Goal: Obtain resource: Obtain resource

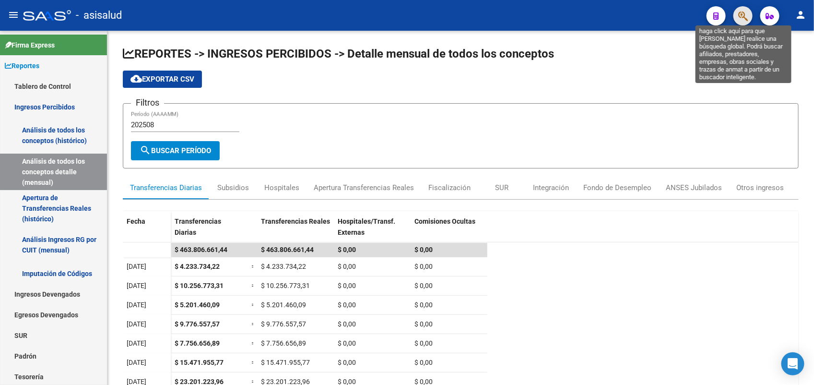
click at [746, 17] on icon "button" at bounding box center [744, 16] width 10 height 11
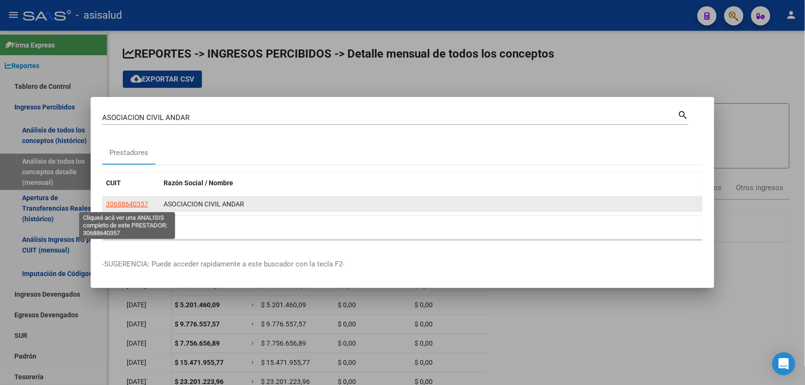
click at [121, 204] on span "30688640357" at bounding box center [127, 204] width 42 height 8
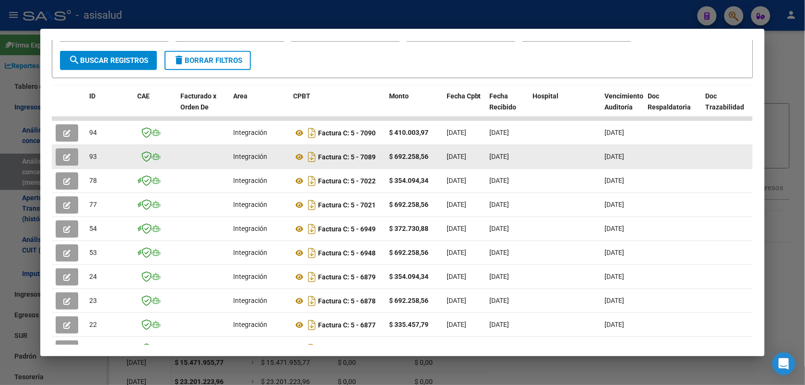
scroll to position [180, 0]
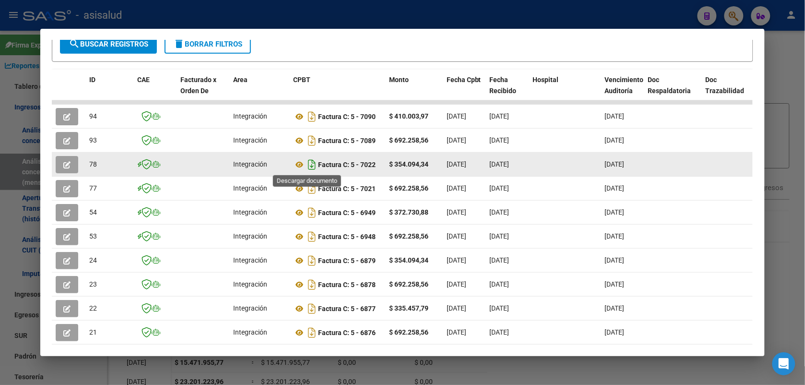
click at [306, 166] on icon "Descargar documento" at bounding box center [312, 164] width 12 height 15
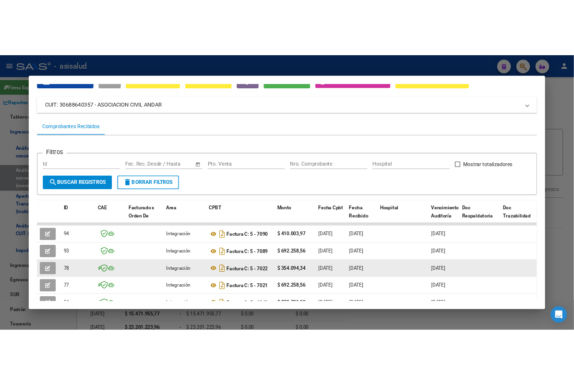
scroll to position [120, 0]
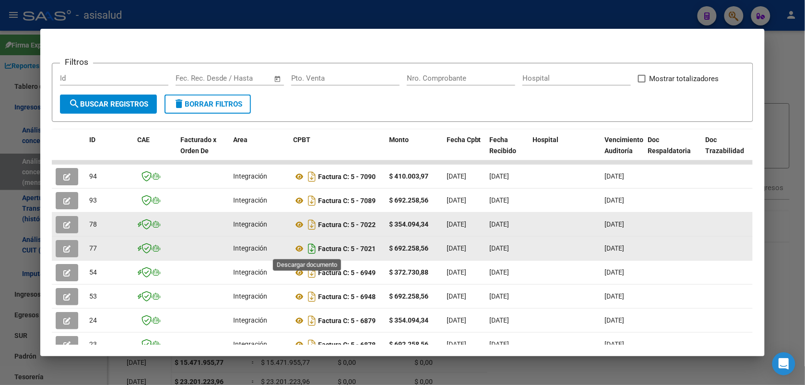
click at [306, 250] on icon "Descargar documento" at bounding box center [312, 248] width 12 height 15
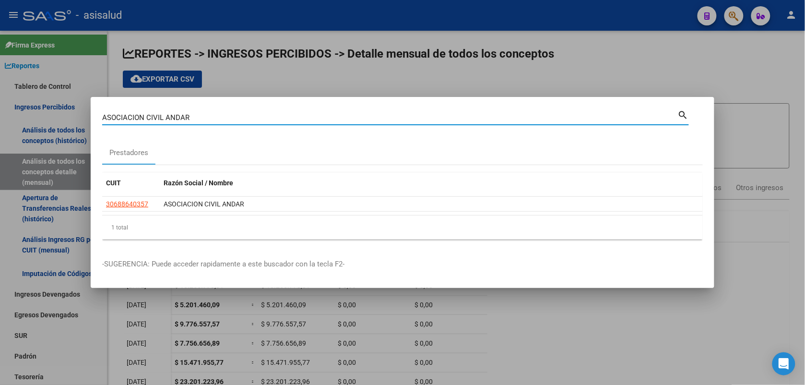
drag, startPoint x: 209, startPoint y: 113, endPoint x: 0, endPoint y: 116, distance: 208.8
click at [0, 116] on html "menu - asisalud person Firma Express Reportes Tablero de Control Ingresos Perci…" at bounding box center [402, 192] width 805 height 385
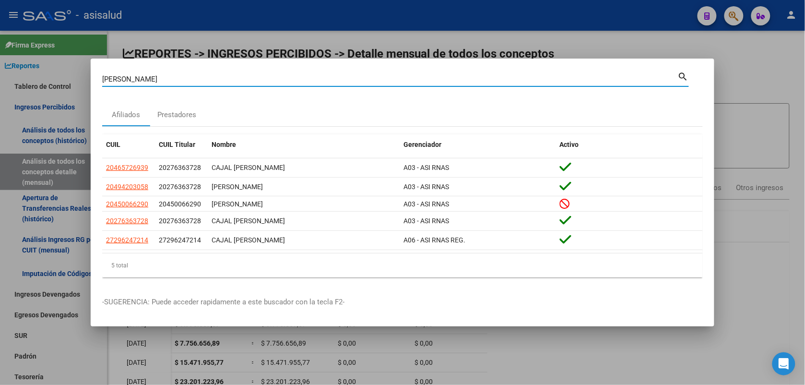
type input "[PERSON_NAME]"
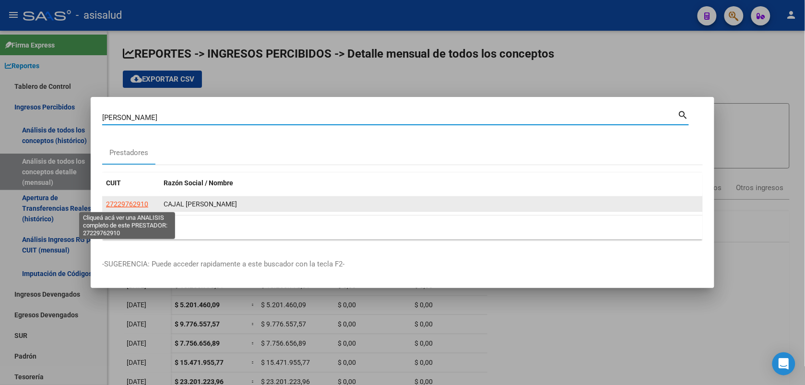
click at [140, 204] on span "27229762910" at bounding box center [127, 204] width 42 height 8
type textarea "27229762910"
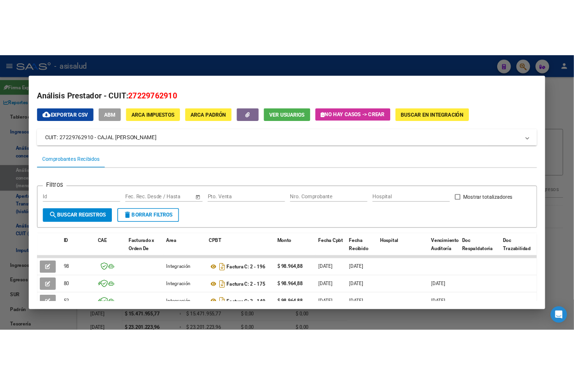
scroll to position [60, 0]
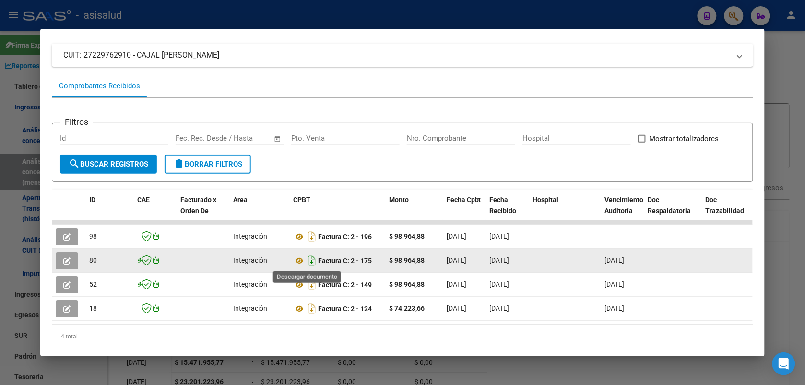
click at [307, 262] on icon "Descargar documento" at bounding box center [312, 260] width 12 height 15
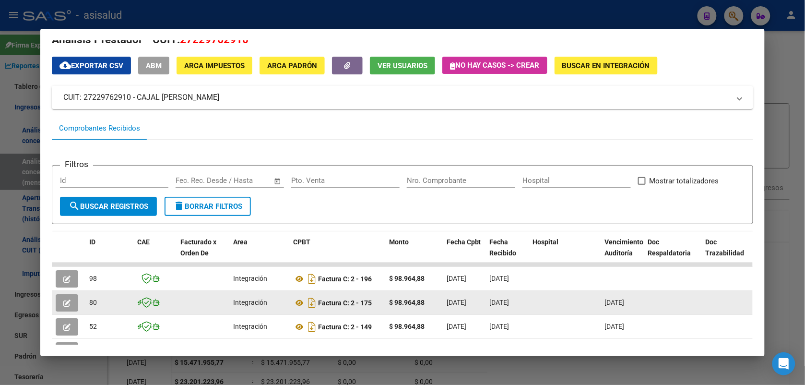
scroll to position [0, 0]
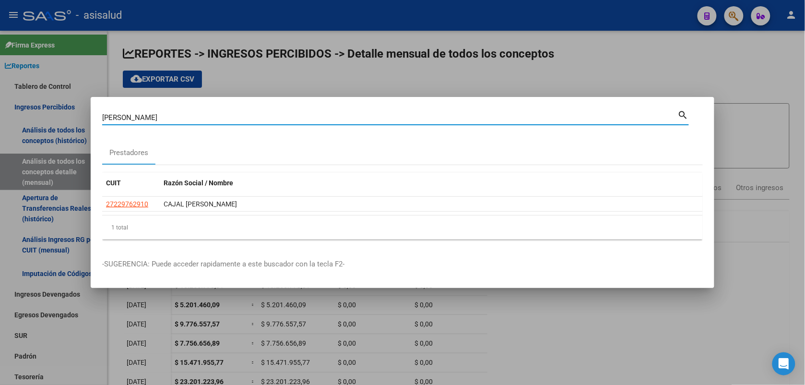
drag, startPoint x: 150, startPoint y: 116, endPoint x: 13, endPoint y: 113, distance: 136.8
click at [13, 113] on div "[PERSON_NAME] (apellido, dni, cuil, nro traspaso, cuit, obra social) search Pre…" at bounding box center [402, 192] width 805 height 385
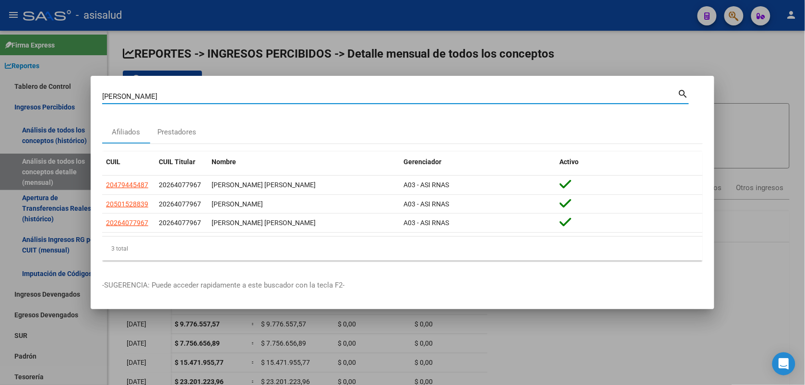
type input "[PERSON_NAME]"
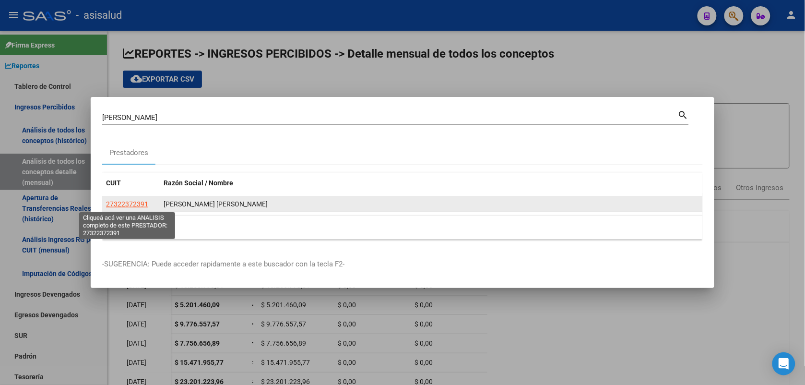
click at [120, 208] on span "27322372391" at bounding box center [127, 204] width 42 height 8
type textarea "27322372391"
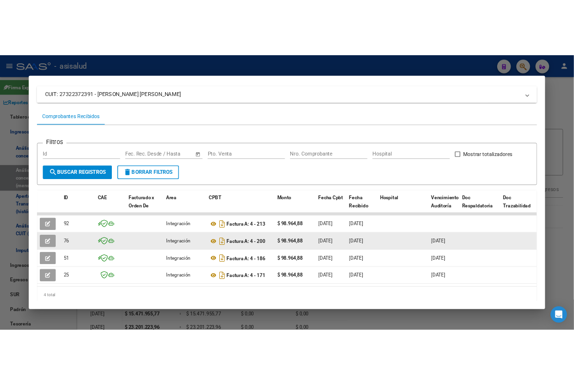
scroll to position [90, 0]
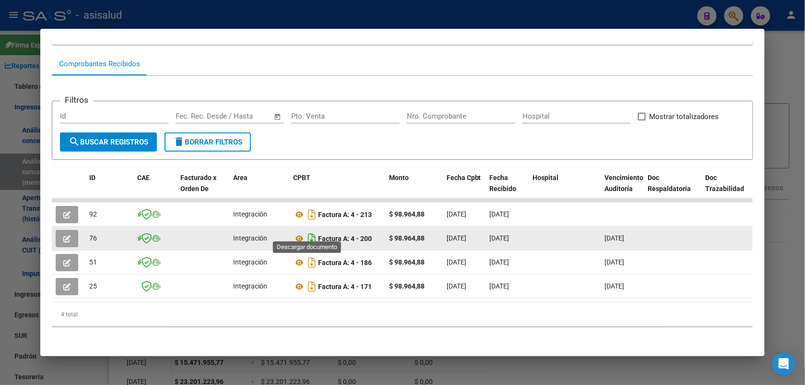
click at [306, 231] on icon "Descargar documento" at bounding box center [312, 238] width 12 height 15
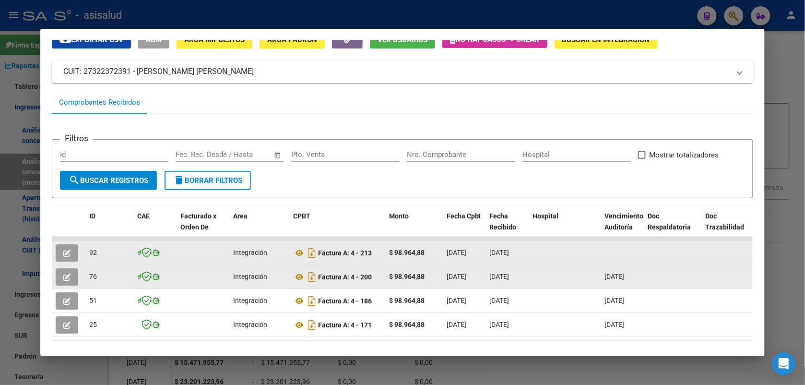
scroll to position [0, 0]
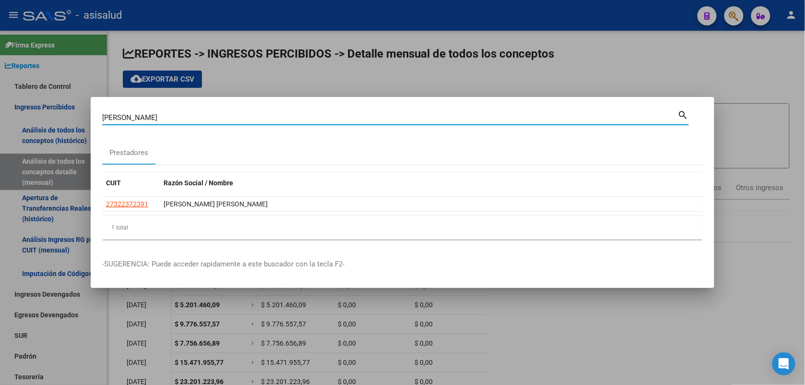
drag, startPoint x: 184, startPoint y: 113, endPoint x: 6, endPoint y: 93, distance: 178.8
click at [6, 93] on div "[PERSON_NAME] (apellido, dni, cuil, nro traspaso, cuit, obra social) search Pre…" at bounding box center [402, 192] width 805 height 385
type input "BANDA LUZ"
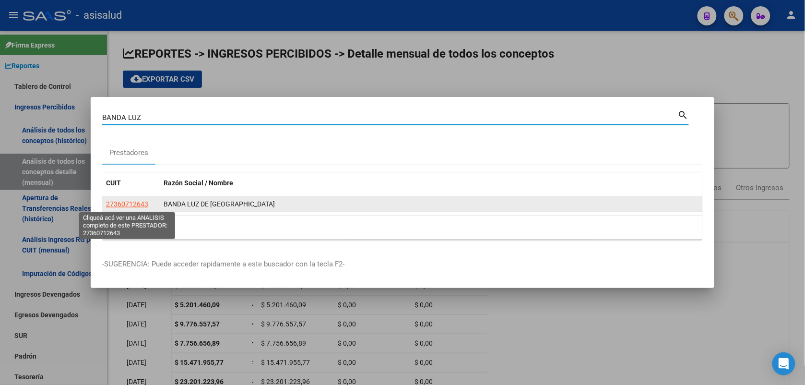
click at [120, 204] on span "27360712643" at bounding box center [127, 204] width 42 height 8
type textarea "27360712643"
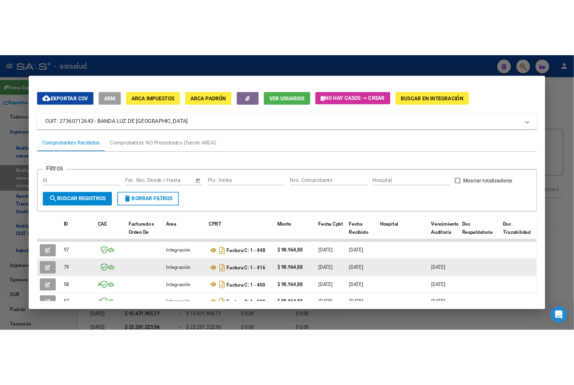
scroll to position [60, 0]
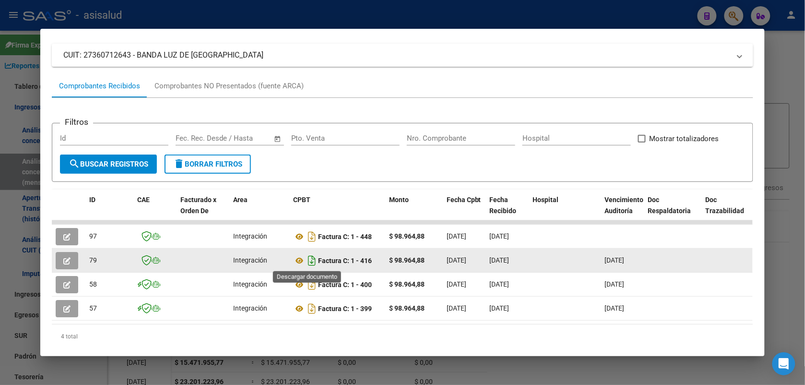
click at [308, 261] on icon "Descargar documento" at bounding box center [312, 260] width 12 height 15
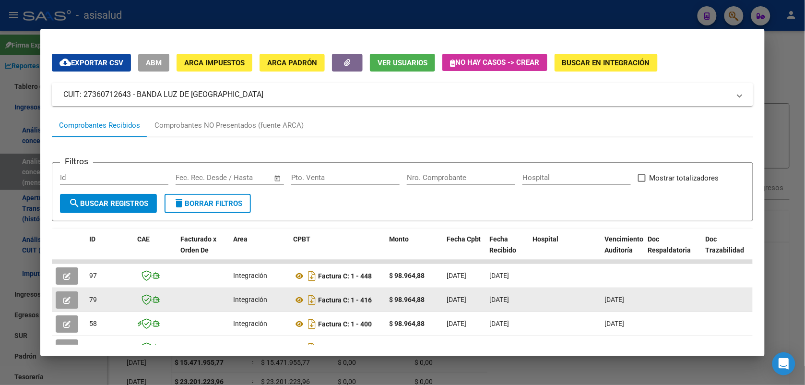
scroll to position [0, 0]
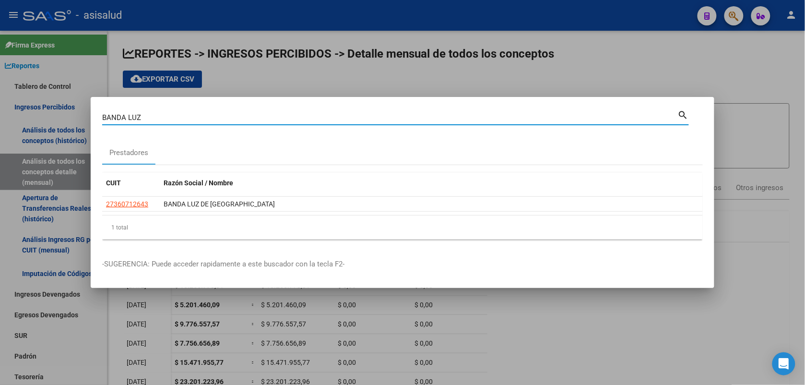
drag, startPoint x: 179, startPoint y: 115, endPoint x: 23, endPoint y: 111, distance: 156.5
click at [23, 111] on div "BANDA LUZ Buscar (apellido, dni, cuil, nro traspaso, cuit, obra social) search …" at bounding box center [402, 192] width 805 height 385
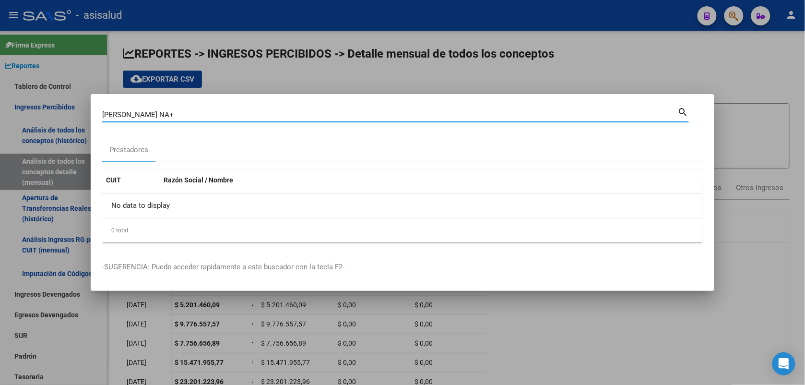
type input "[PERSON_NAME] NA"
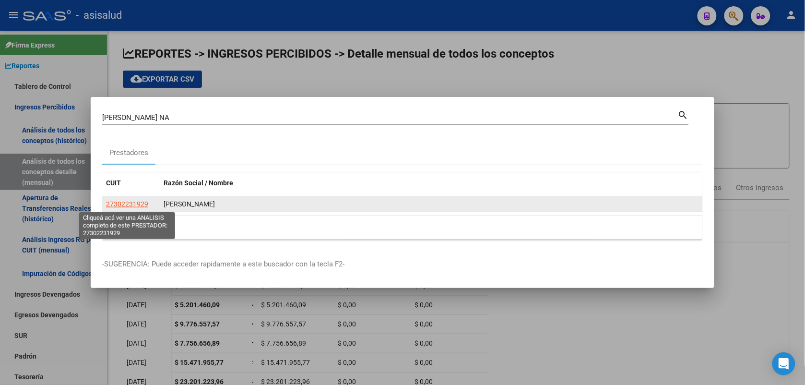
click at [134, 205] on span "27302231929" at bounding box center [127, 204] width 42 height 8
type textarea "27302231929"
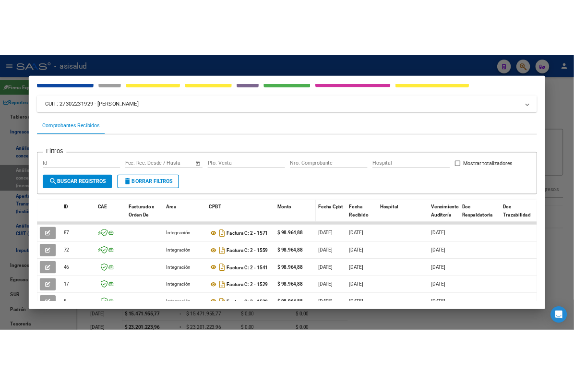
scroll to position [60, 0]
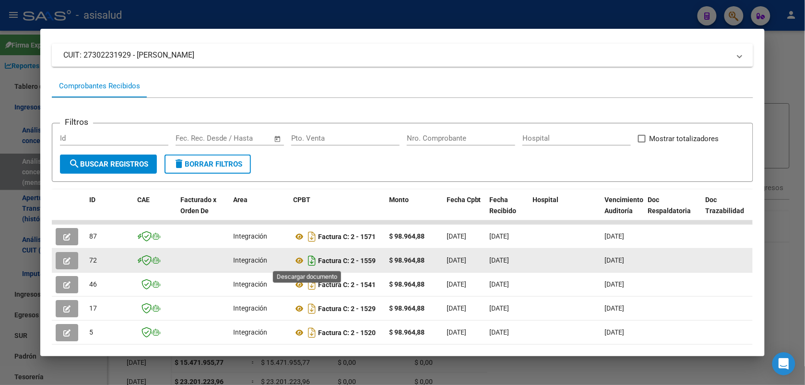
click at [306, 262] on icon "Descargar documento" at bounding box center [312, 260] width 12 height 15
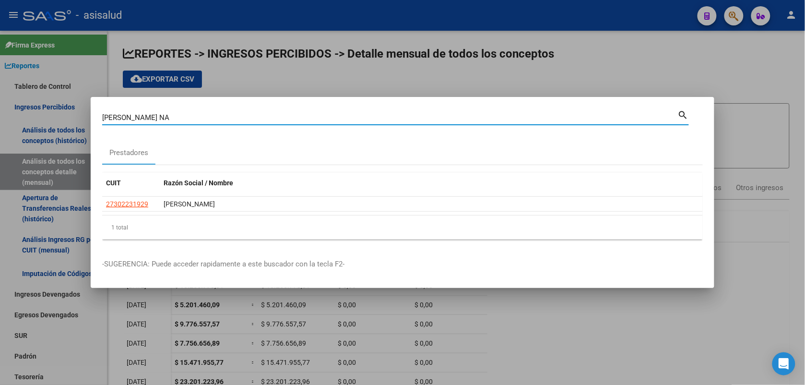
drag, startPoint x: 188, startPoint y: 113, endPoint x: -2, endPoint y: 111, distance: 190.5
click at [0, 111] on html "menu - asisalud person Firma Express Reportes Tablero de Control Ingresos Perci…" at bounding box center [402, 192] width 805 height 385
type input "[PERSON_NAME] CA"
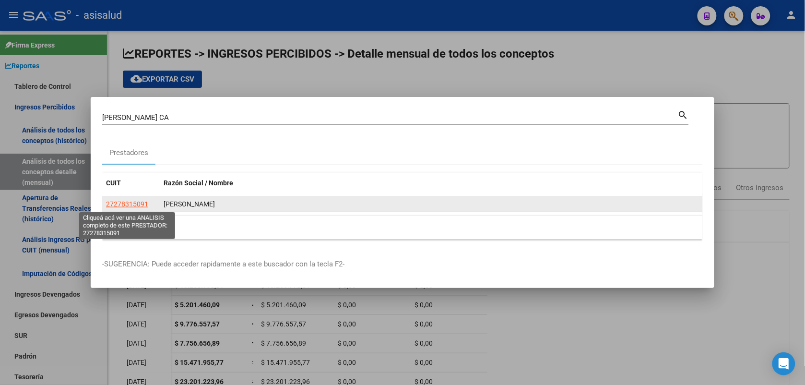
click at [135, 205] on span "27278315091" at bounding box center [127, 204] width 42 height 8
type textarea "27278315091"
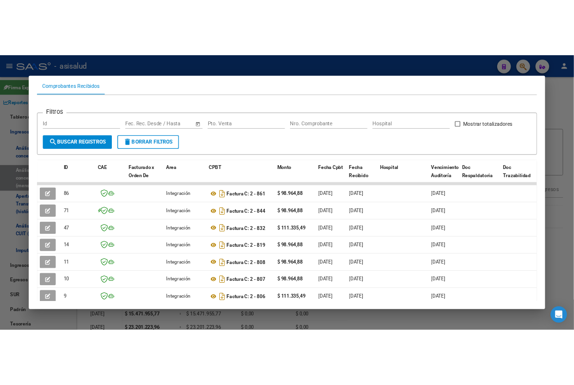
scroll to position [162, 0]
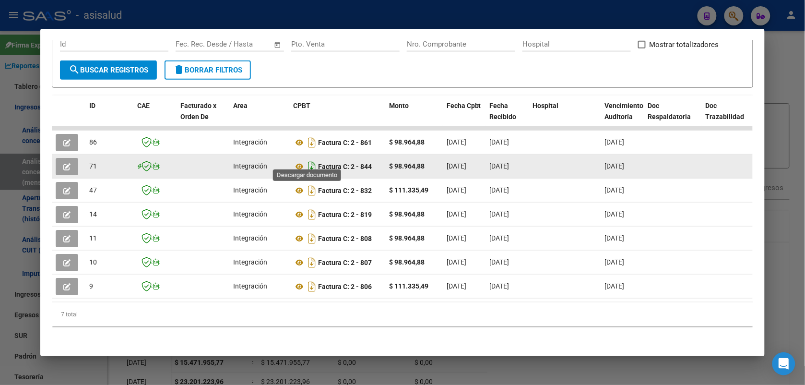
click at [309, 160] on icon "Descargar documento" at bounding box center [312, 166] width 12 height 15
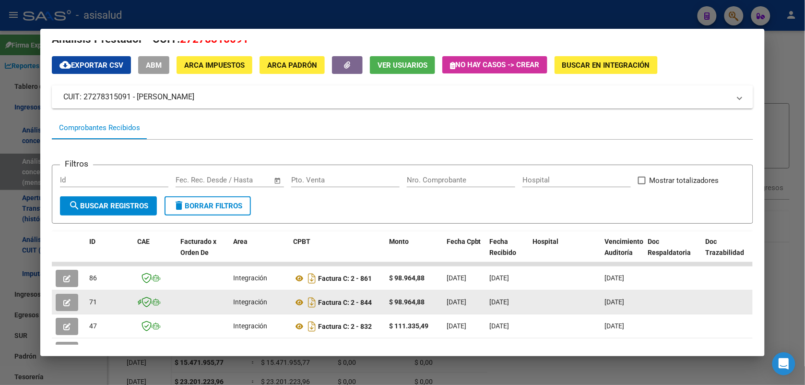
scroll to position [0, 0]
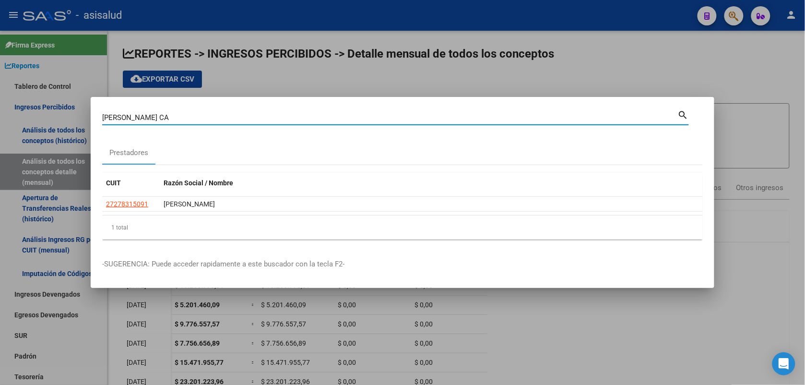
drag, startPoint x: 170, startPoint y: 118, endPoint x: 32, endPoint y: 113, distance: 138.8
click at [32, 113] on div "[PERSON_NAME] CA Buscar (apellido, dni, [PERSON_NAME], nro traspaso, cuit, obra…" at bounding box center [402, 192] width 805 height 385
type input "VETRO"
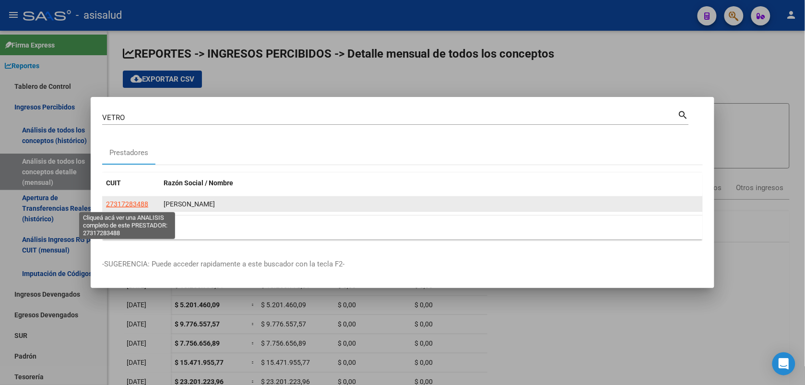
click at [123, 205] on span "27317283488" at bounding box center [127, 204] width 42 height 8
type textarea "27317283488"
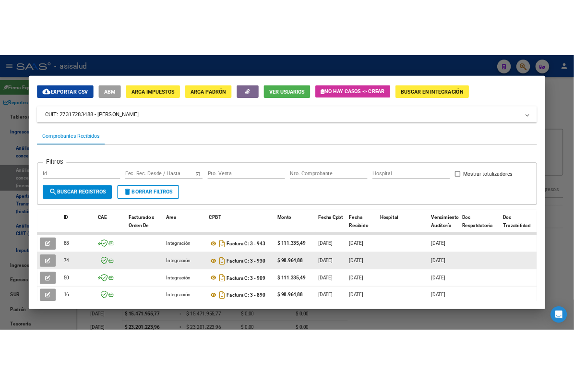
scroll to position [60, 0]
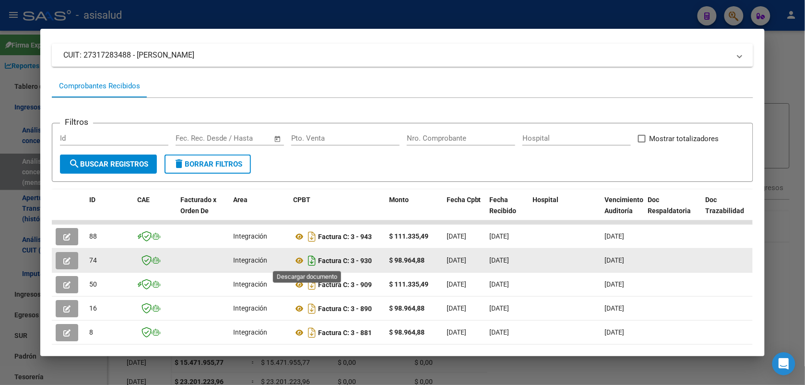
click at [306, 262] on icon "Descargar documento" at bounding box center [312, 260] width 12 height 15
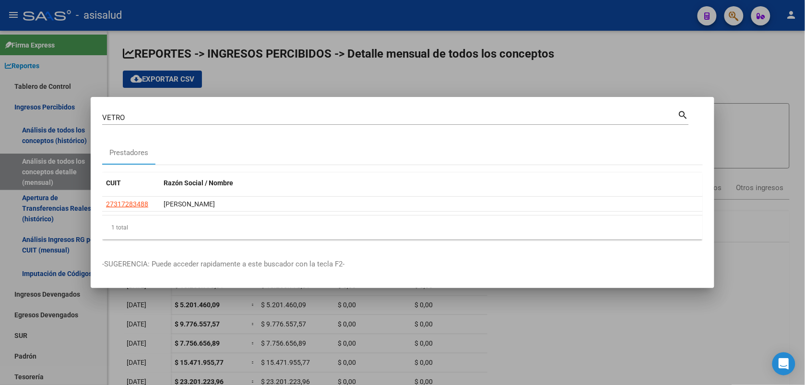
drag, startPoint x: 137, startPoint y: 116, endPoint x: 0, endPoint y: 92, distance: 138.9
click at [0, 92] on html "menu - asisalud person Firma Express Reportes Tablero de Control Ingresos Perci…" at bounding box center [402, 192] width 805 height 385
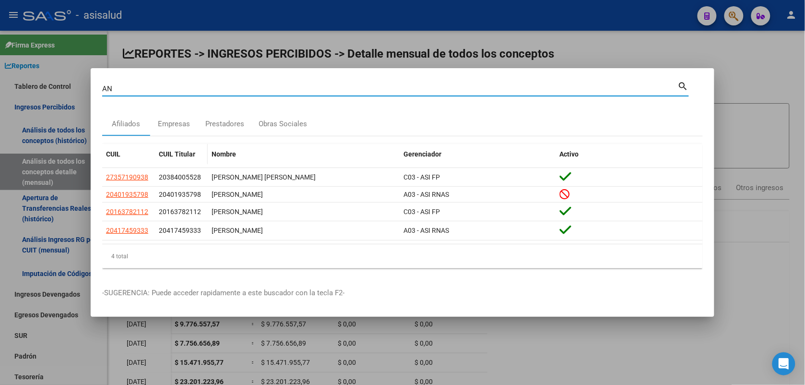
type input "A"
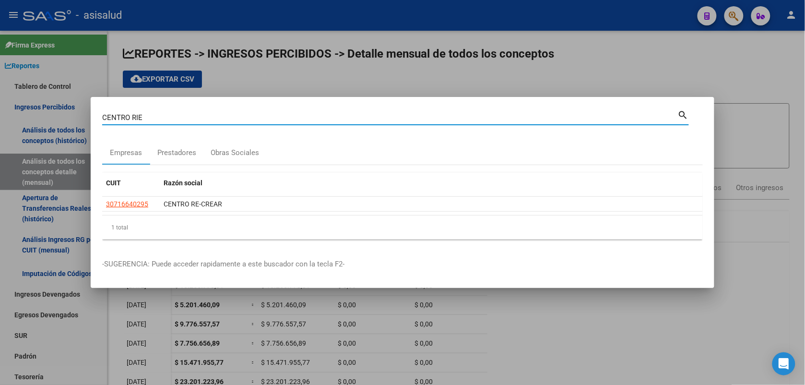
type input "CENTRO RIE"
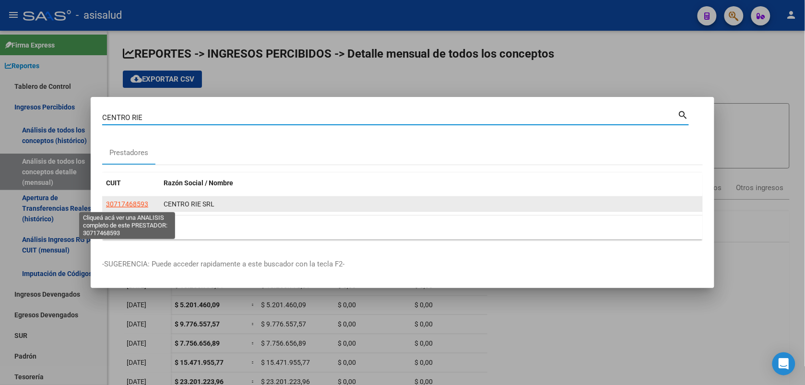
click at [144, 207] on span "30717468593" at bounding box center [127, 204] width 42 height 8
type textarea "30717468593"
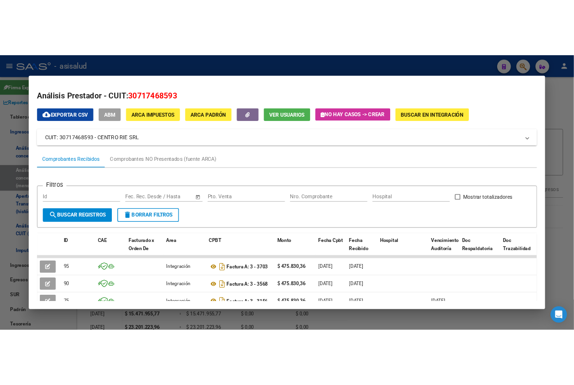
scroll to position [114, 0]
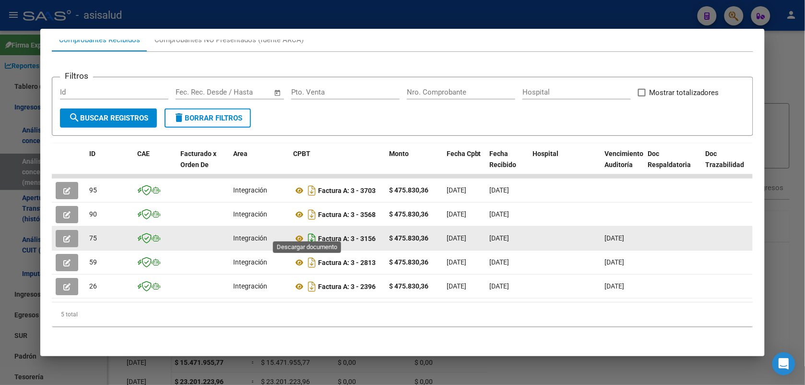
click at [308, 233] on icon "Descargar documento" at bounding box center [312, 238] width 12 height 15
